Goal: Task Accomplishment & Management: Manage account settings

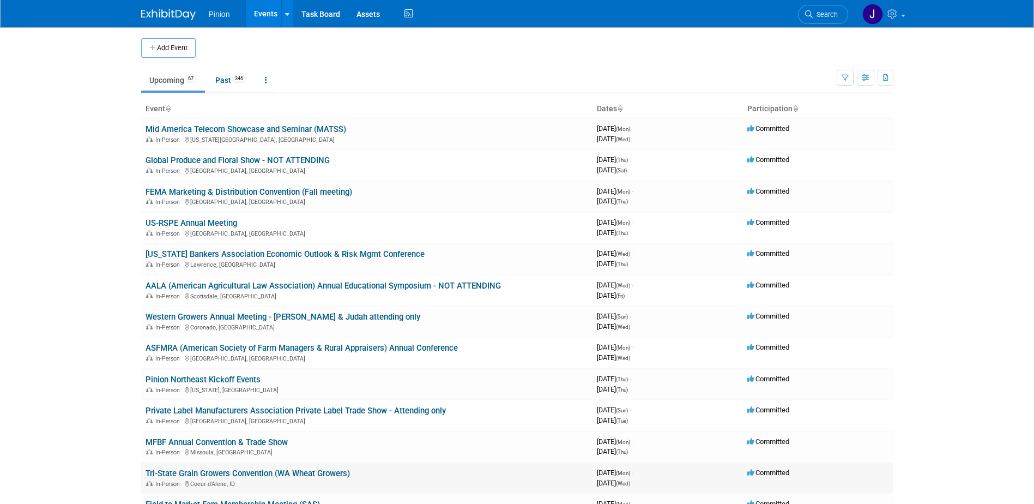
click at [308, 468] on link "Tri-State Grain Growers Convention (WA Wheat Growers)" at bounding box center [248, 473] width 204 height 10
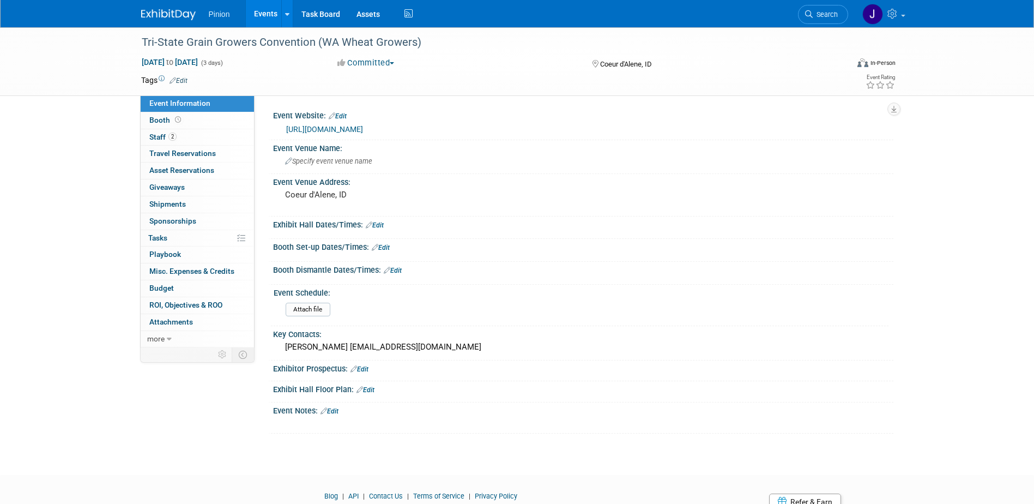
click at [318, 128] on link "https://www.wawg.org/convention/" at bounding box center [324, 129] width 77 height 9
click at [363, 128] on link "https://www.wawg.org/convention/" at bounding box center [324, 129] width 77 height 9
click at [310, 125] on link "https://www.wawg.org/convention/" at bounding box center [324, 129] width 77 height 9
click at [180, 15] on img at bounding box center [168, 14] width 55 height 11
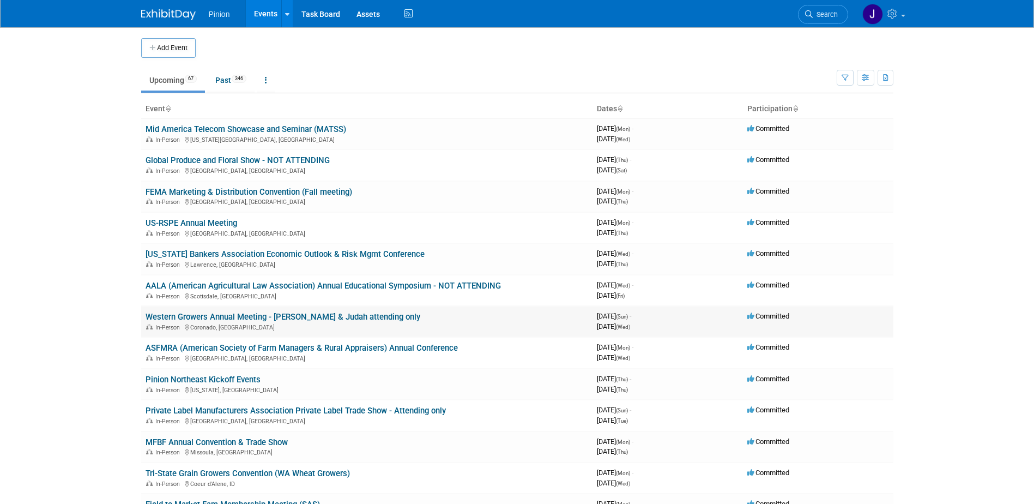
click at [229, 316] on link "Western Growers Annual Meeting - [PERSON_NAME] & Judah attending only" at bounding box center [283, 317] width 275 height 10
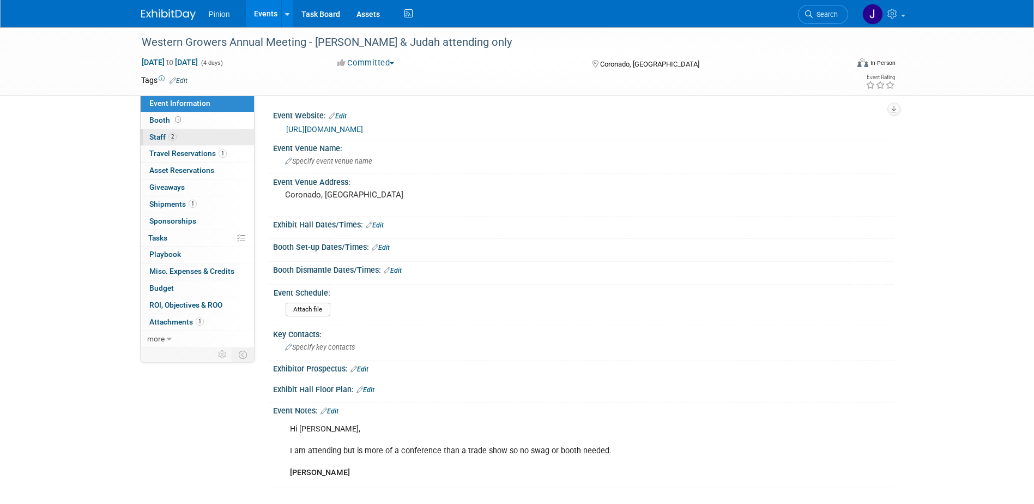
click at [177, 137] on link "2 Staff 2" at bounding box center [197, 137] width 113 height 16
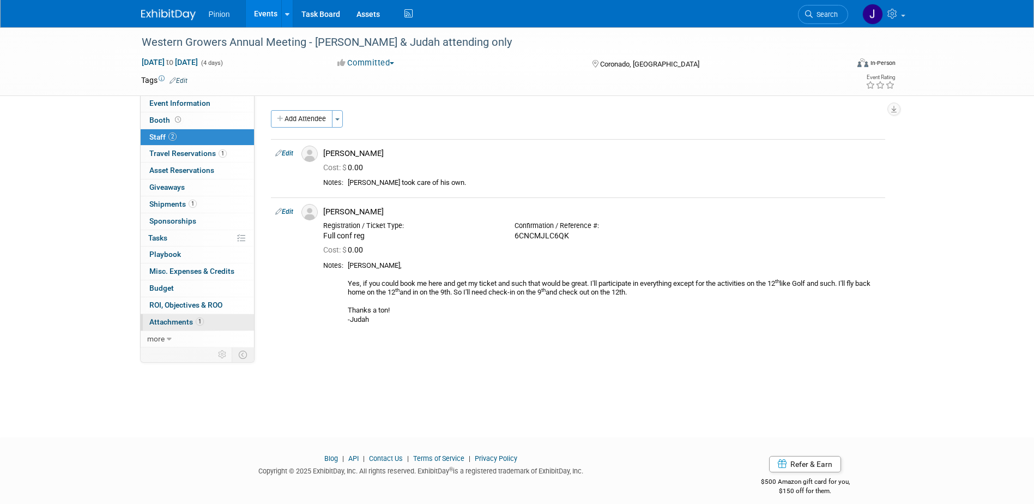
click at [183, 320] on span "Attachments 1" at bounding box center [176, 321] width 55 height 9
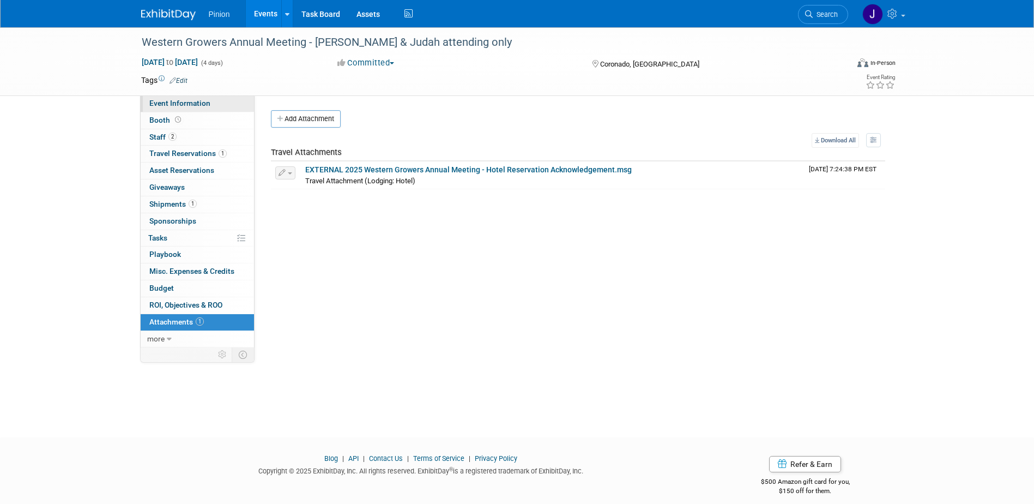
click at [189, 104] on span "Event Information" at bounding box center [179, 103] width 61 height 9
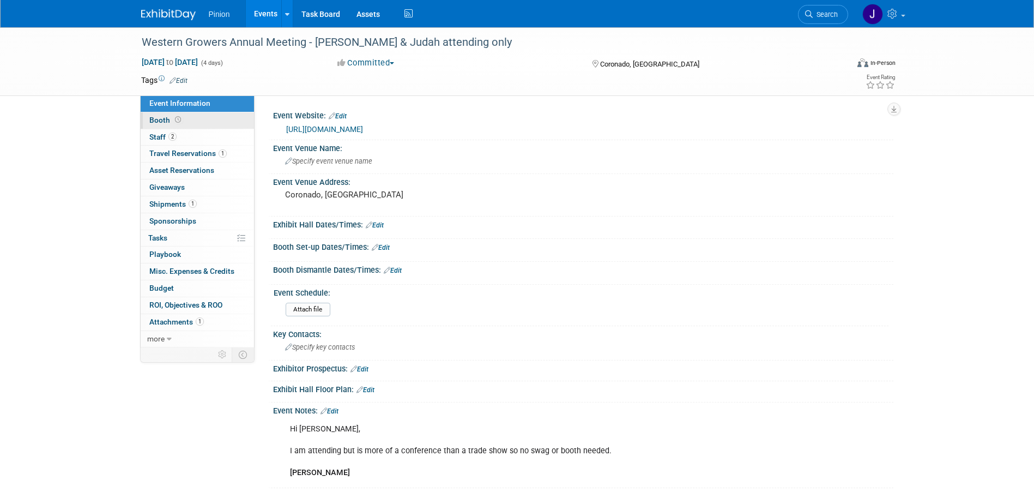
click at [176, 119] on icon at bounding box center [178, 120] width 6 height 6
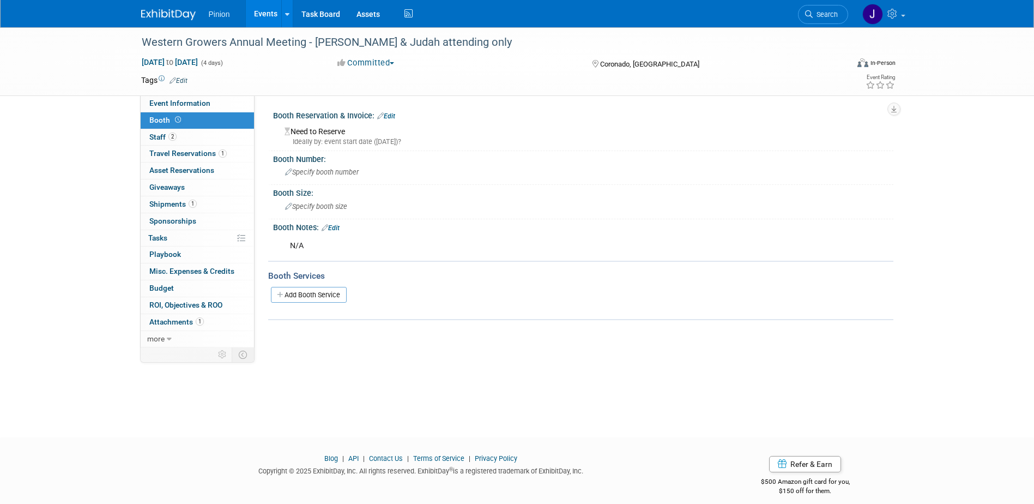
click at [194, 11] on img at bounding box center [168, 14] width 55 height 11
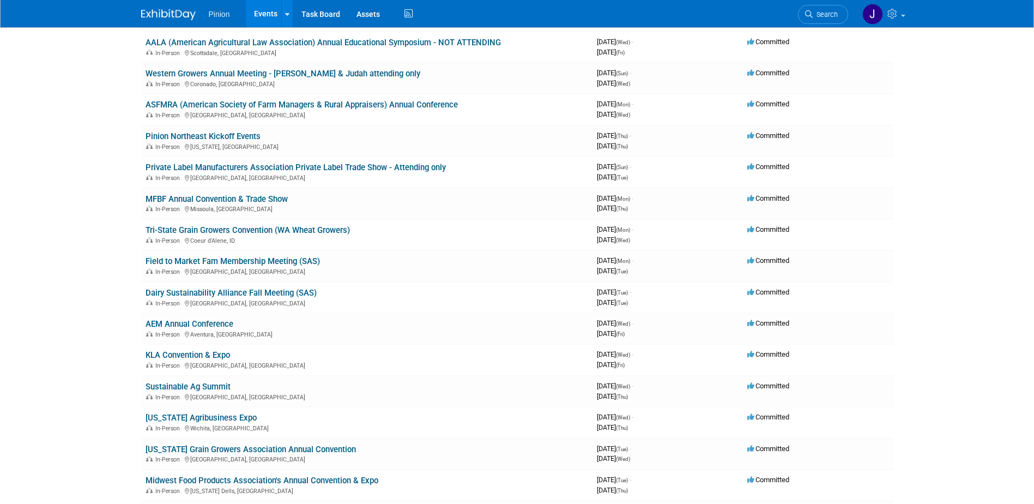
scroll to position [248, 0]
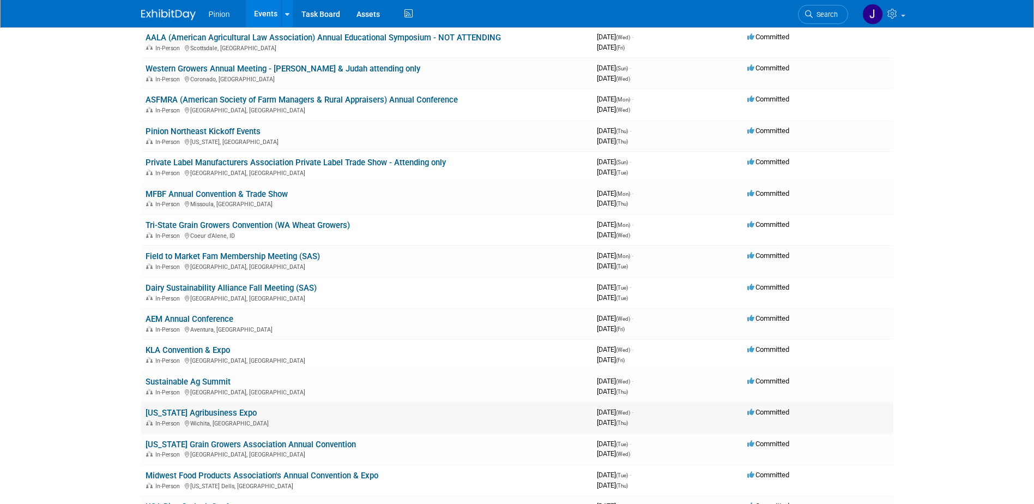
click at [216, 412] on link "[US_STATE] Agribusiness Expo" at bounding box center [201, 413] width 111 height 10
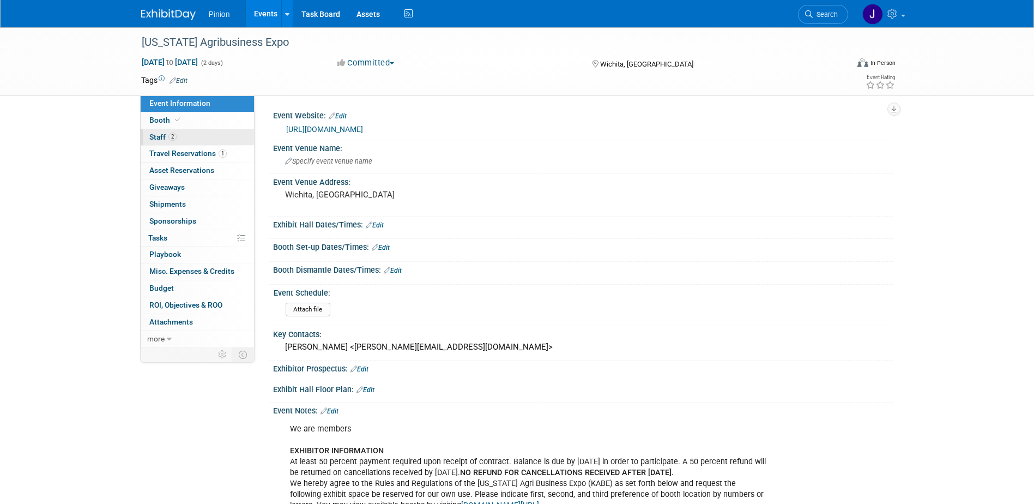
click at [163, 133] on span "Staff 2" at bounding box center [162, 137] width 27 height 9
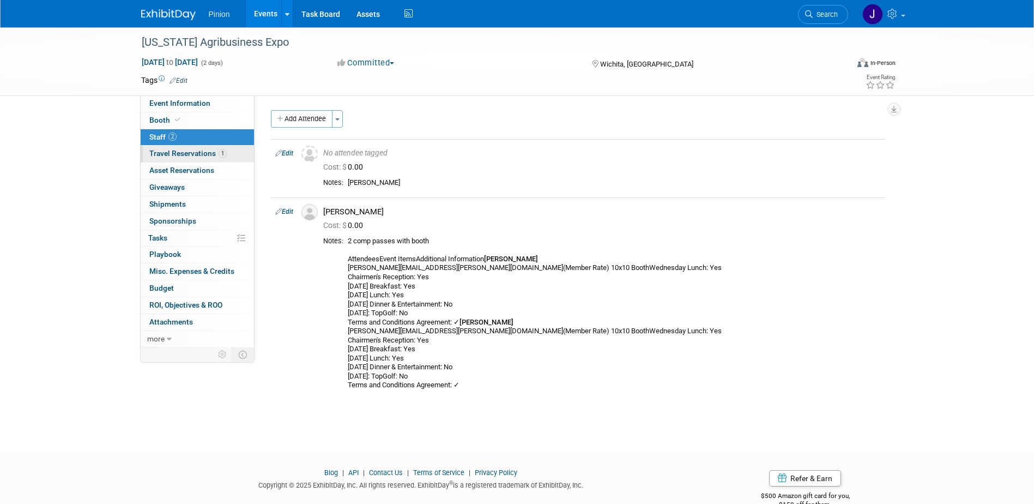
click at [212, 155] on span "Travel Reservations 1" at bounding box center [187, 153] width 77 height 9
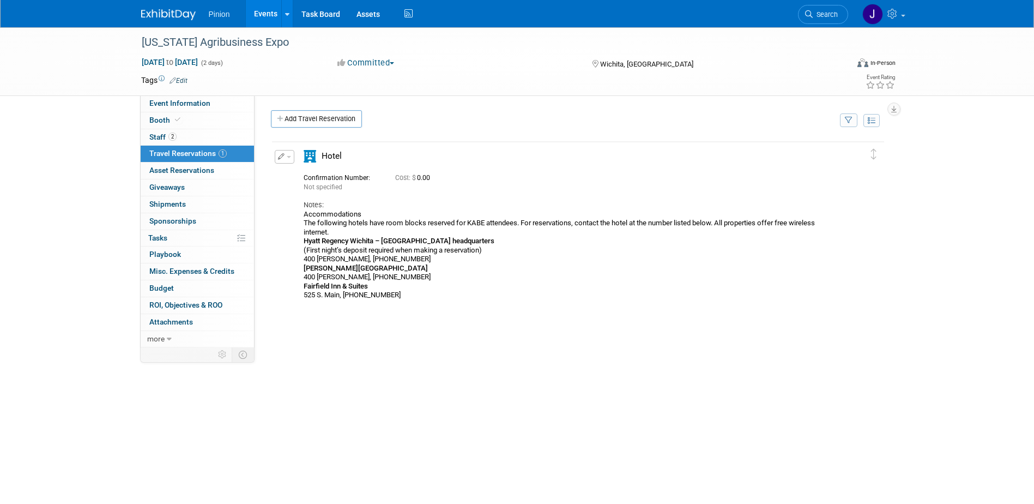
click at [288, 158] on span "button" at bounding box center [289, 157] width 4 height 2
click at [333, 177] on button "Edit Reservation" at bounding box center [321, 176] width 92 height 16
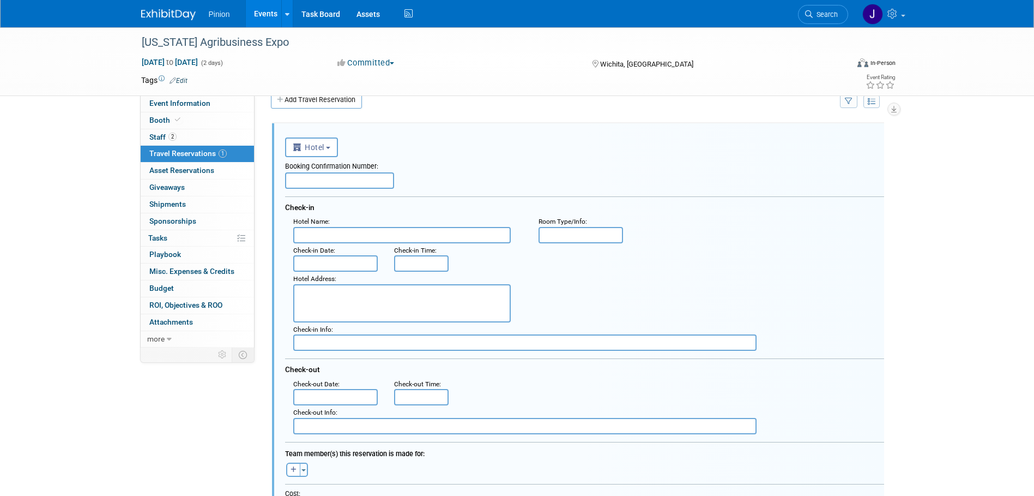
drag, startPoint x: 1033, startPoint y: 234, endPoint x: 1033, endPoint y: 244, distance: 9.8
click at [1033, 244] on div "[US_STATE] Agribusiness Expo [DATE] to [DATE] (2 days) [DATE] to [DATE] Committ…" at bounding box center [517, 428] width 1034 height 840
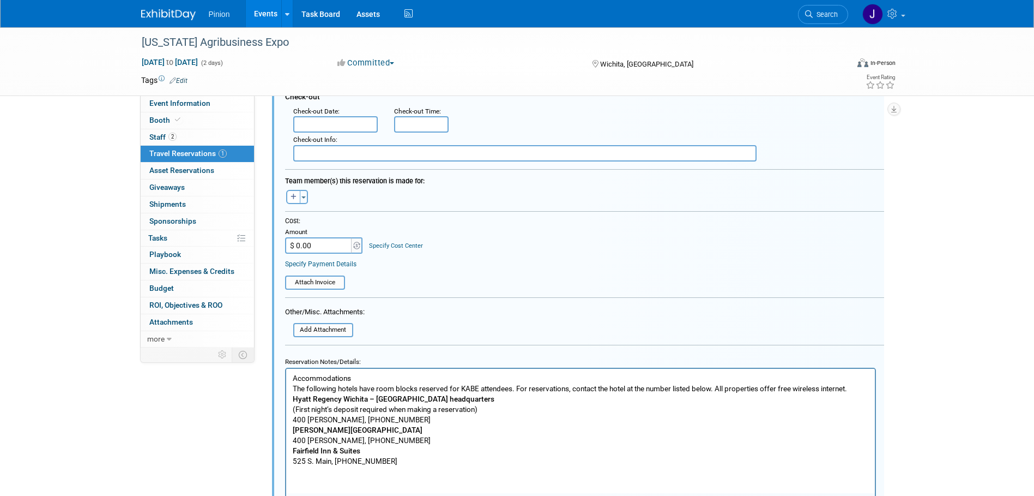
scroll to position [293, 0]
click at [296, 375] on p "Accommodations The following hotels have room blocks reserved for KABE attendee…" at bounding box center [580, 417] width 576 height 93
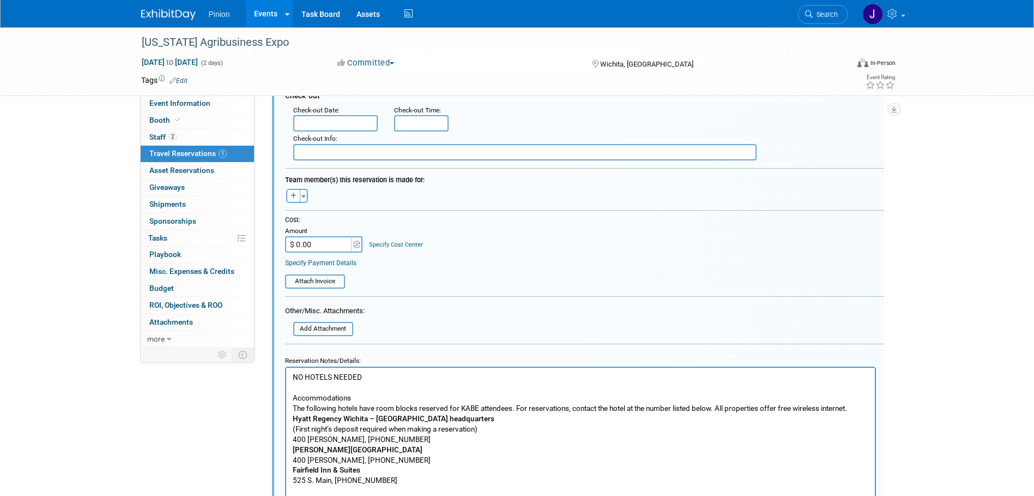
click at [1034, 199] on div "[US_STATE] Agribusiness Expo [DATE] to [DATE] (2 days) [DATE] to [DATE] Committ…" at bounding box center [517, 173] width 1034 height 878
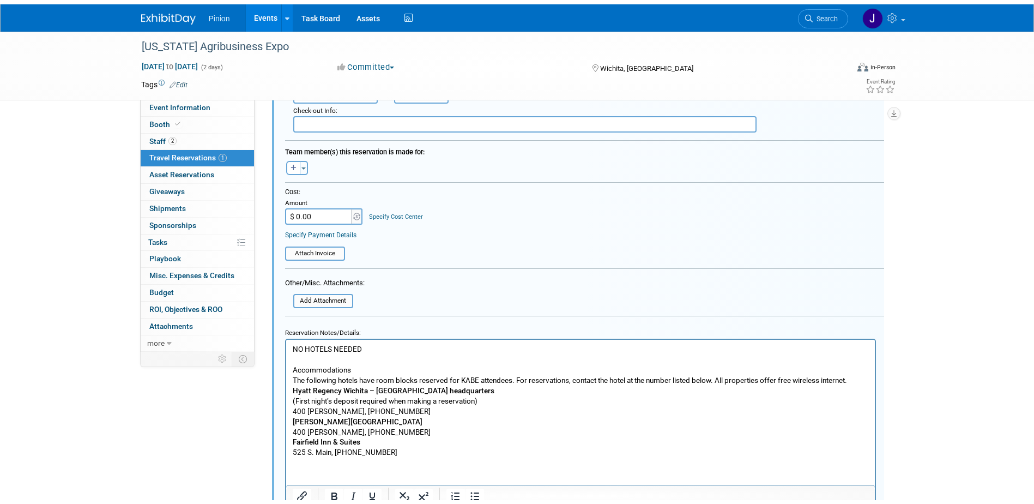
scroll to position [499, 0]
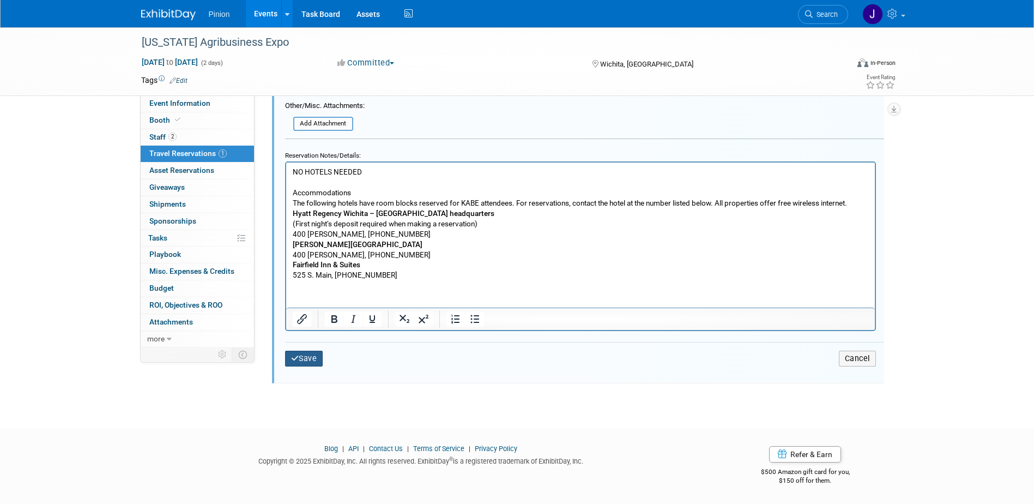
click at [313, 361] on button "Save" at bounding box center [304, 359] width 38 height 16
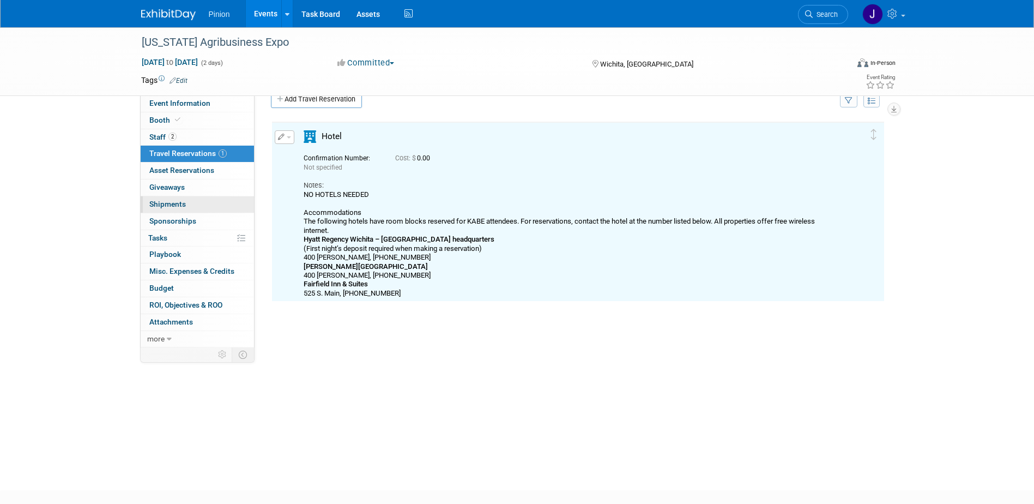
scroll to position [19, 0]
click at [176, 206] on span "Shipments 0" at bounding box center [167, 204] width 37 height 9
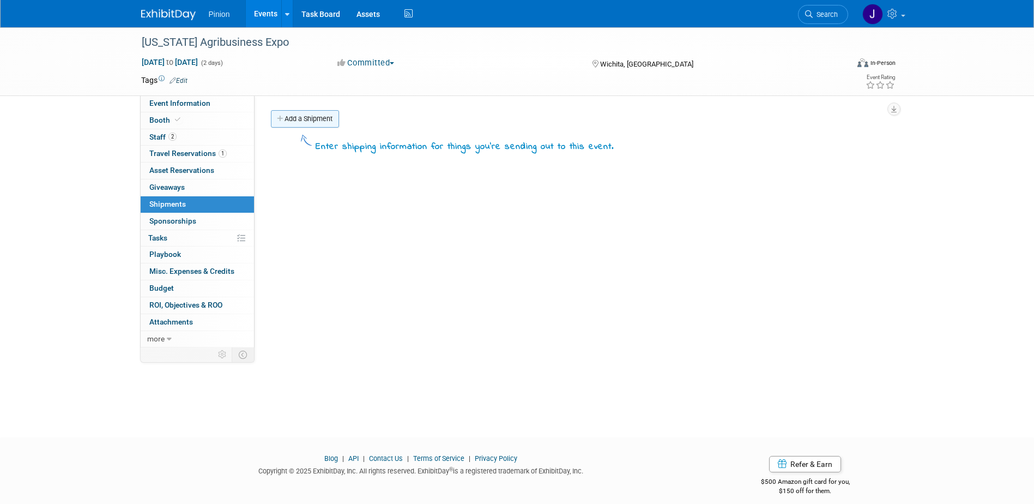
click at [314, 118] on link "Add a Shipment" at bounding box center [305, 118] width 68 height 17
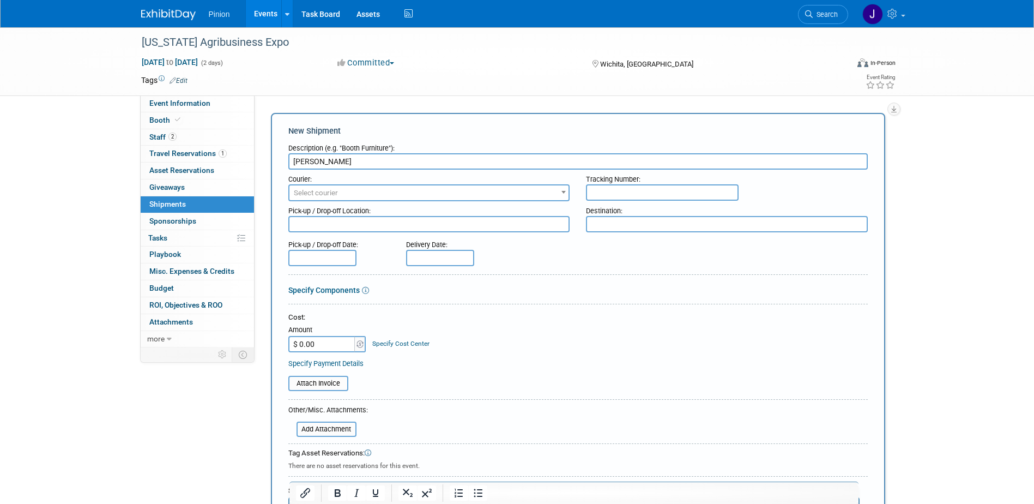
type input "[PERSON_NAME]"
click at [617, 224] on textarea at bounding box center [727, 224] width 282 height 16
type textarea "Wichita office"
click at [328, 266] on body "Pinion Events Add Event Bulk Upload Events Shareable Event Boards Recently View…" at bounding box center [517, 252] width 1034 height 504
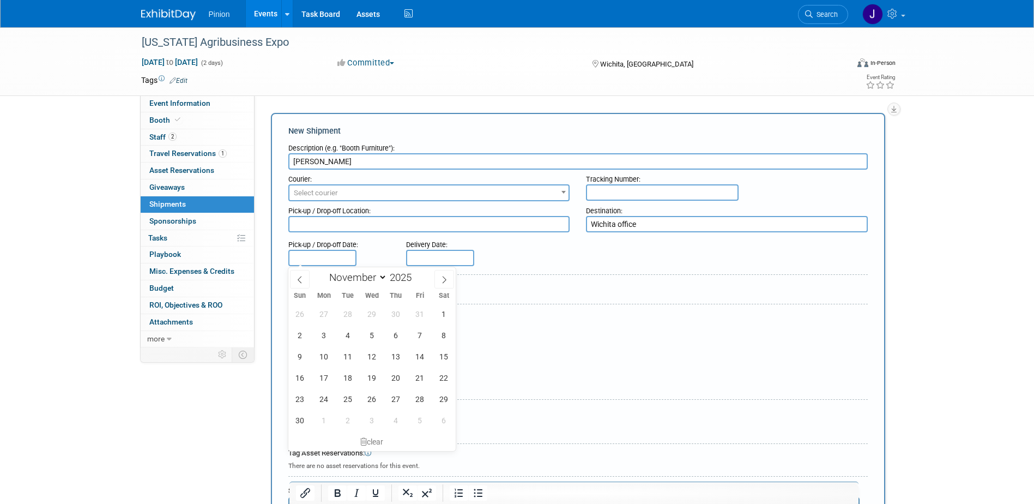
click at [474, 258] on div "Delivery Date:" at bounding box center [472, 250] width 149 height 31
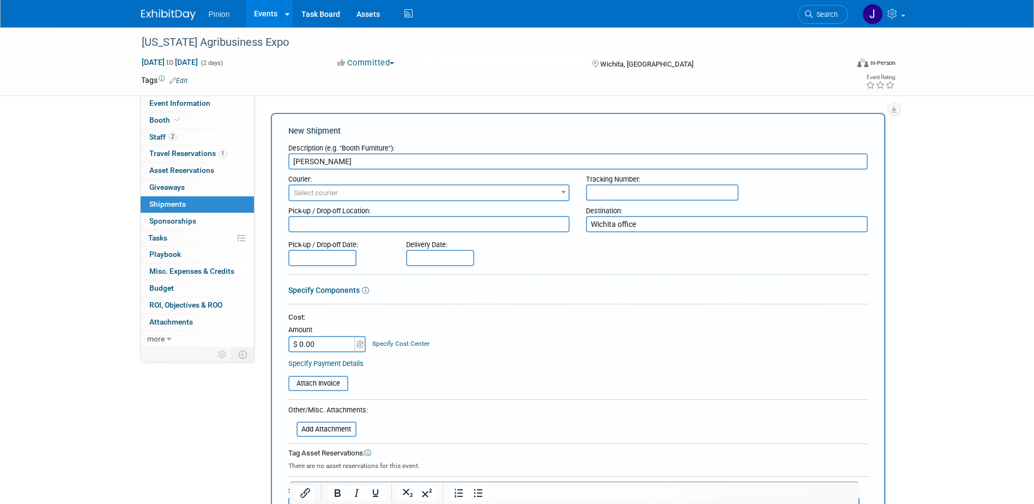
click at [443, 255] on input "text" at bounding box center [440, 258] width 68 height 16
click at [443, 376] on span "17" at bounding box center [441, 377] width 21 height 21
type input "[DATE]"
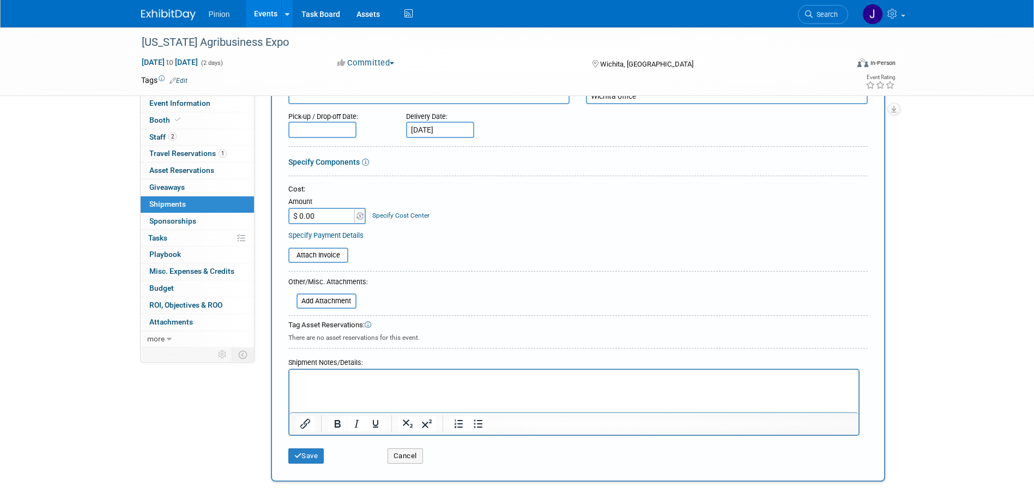
scroll to position [129, 0]
click at [302, 453] on button "Save" at bounding box center [306, 455] width 36 height 15
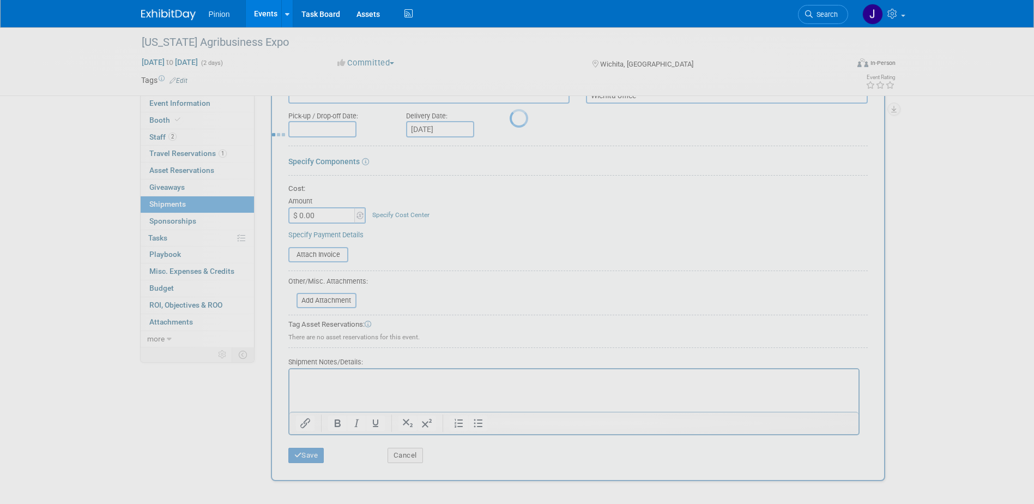
scroll to position [10, 0]
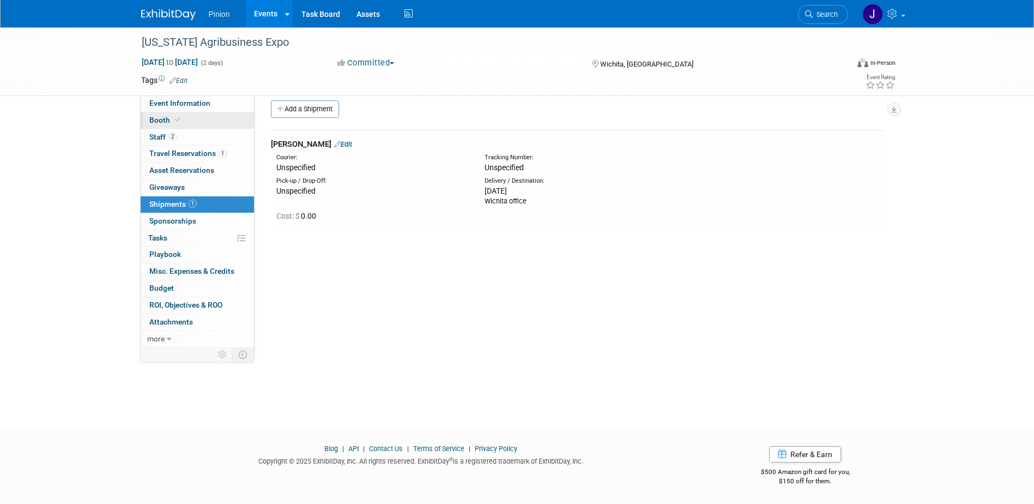
click at [176, 122] on icon at bounding box center [177, 120] width 5 height 6
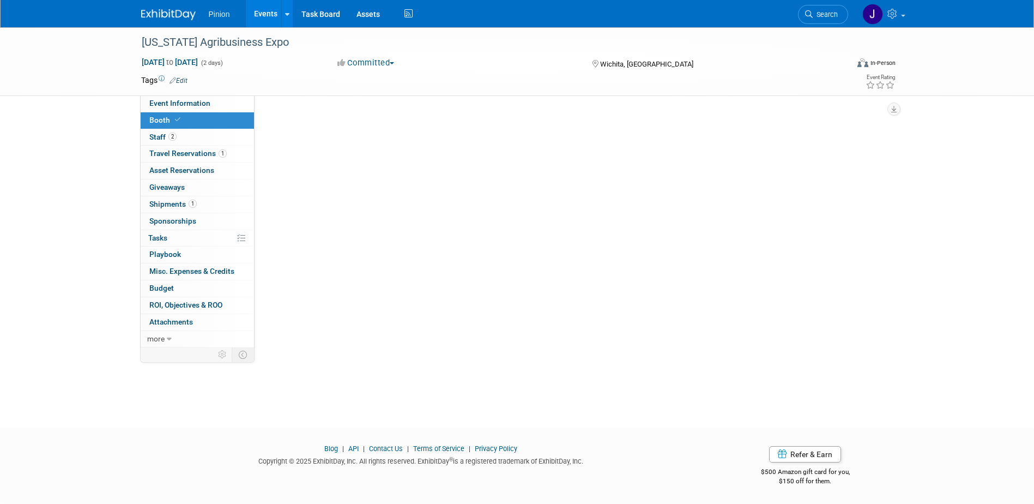
scroll to position [0, 0]
